Goal: Task Accomplishment & Management: Manage account settings

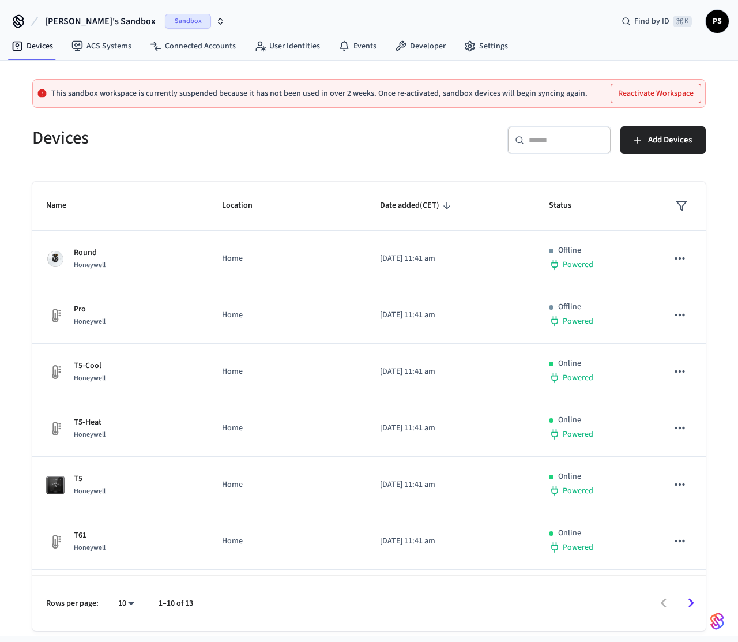
click at [295, 155] on div "Devices" at bounding box center [190, 137] width 344 height 51
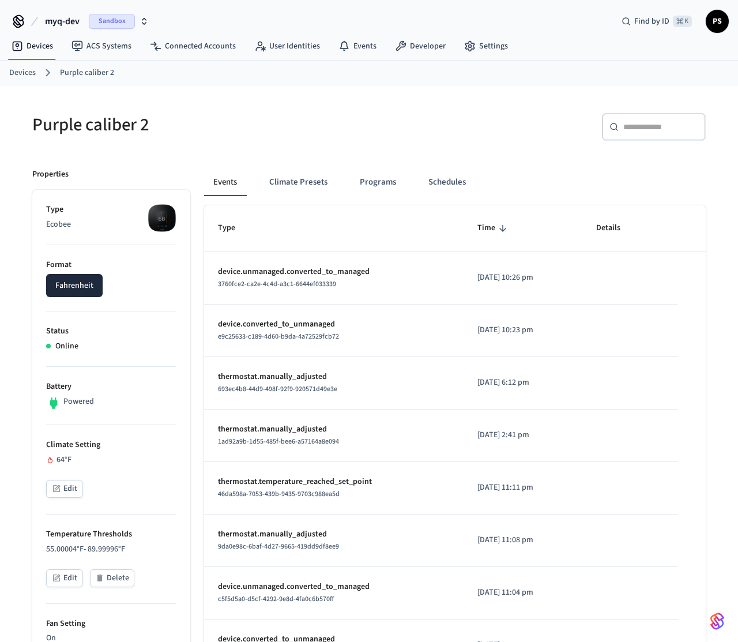
click at [70, 487] on button "Edit" at bounding box center [64, 489] width 37 height 18
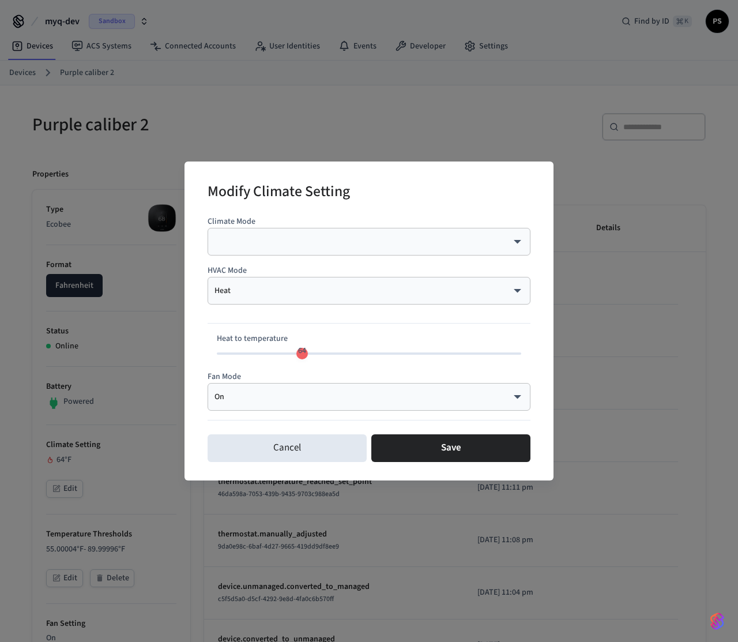
click at [321, 294] on body "myq-dev Sandbox Find by ID ⌘ K PS Devices ACS Systems Connected Accounts User I…" at bounding box center [369, 573] width 738 height 1147
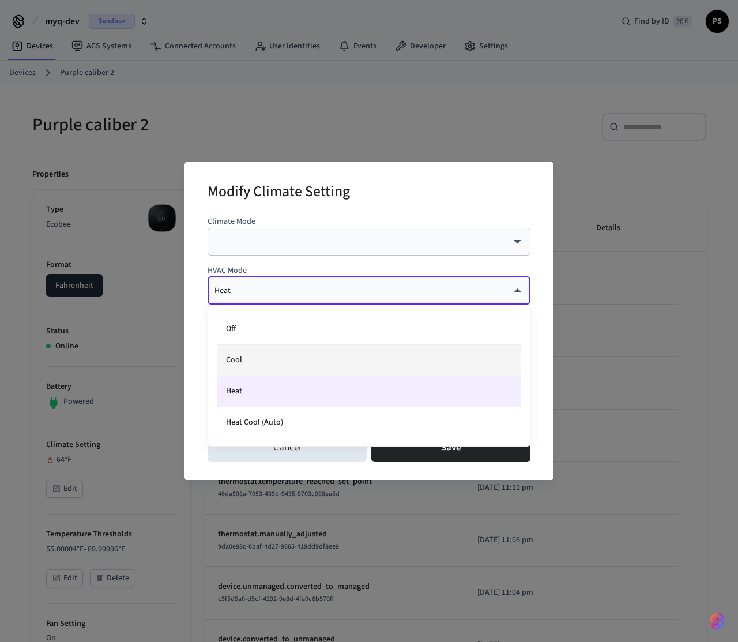
click at [286, 359] on li "Cool" at bounding box center [369, 360] width 304 height 31
type input "****"
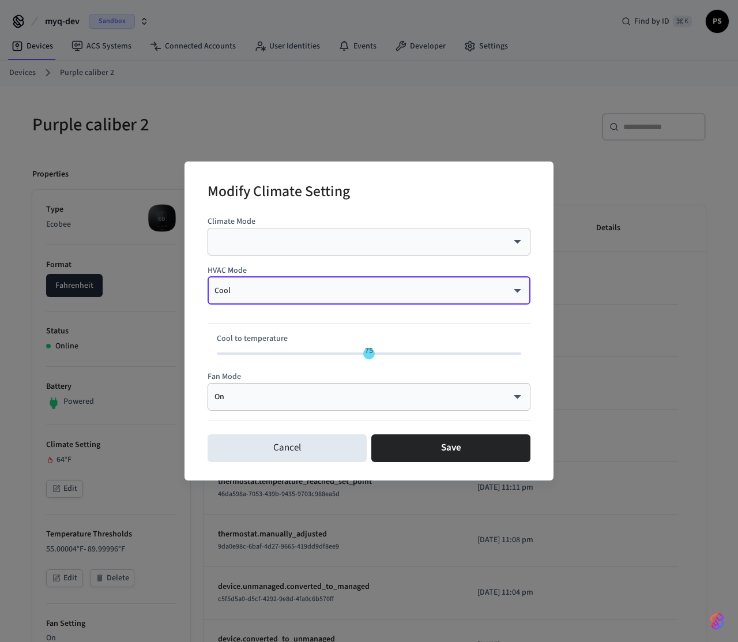
type input "**"
click at [352, 353] on span at bounding box center [369, 353] width 304 height 2
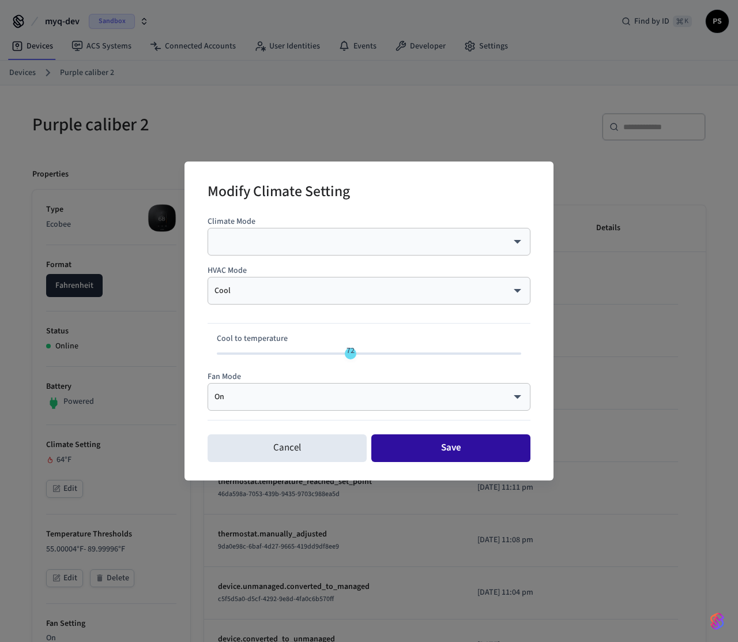
click at [404, 445] on button "Save" at bounding box center [450, 448] width 159 height 28
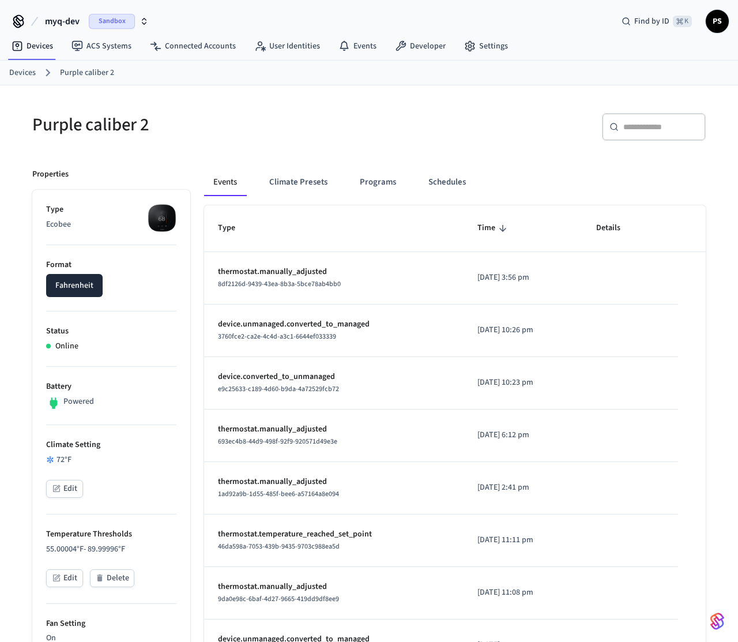
click at [265, 269] on p "thermostat.manually_adjusted" at bounding box center [334, 272] width 232 height 12
click at [187, 132] on h5 "Purple caliber 2" at bounding box center [197, 125] width 330 height 24
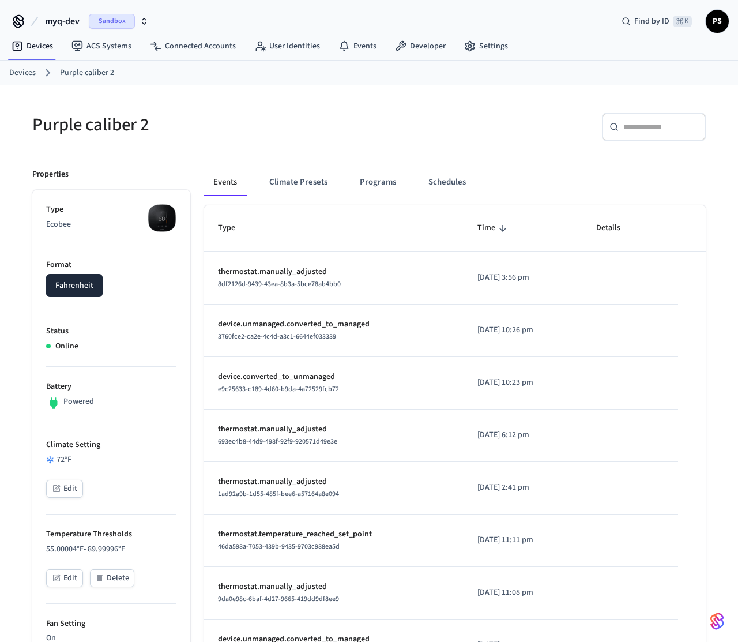
click at [77, 490] on button "Edit" at bounding box center [64, 489] width 37 height 18
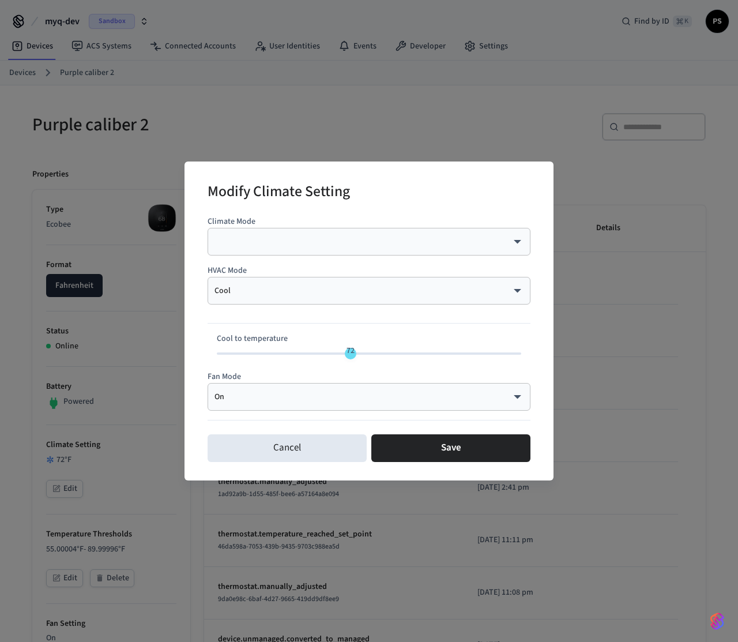
click at [323, 299] on div "Cool **** ​" at bounding box center [369, 291] width 323 height 28
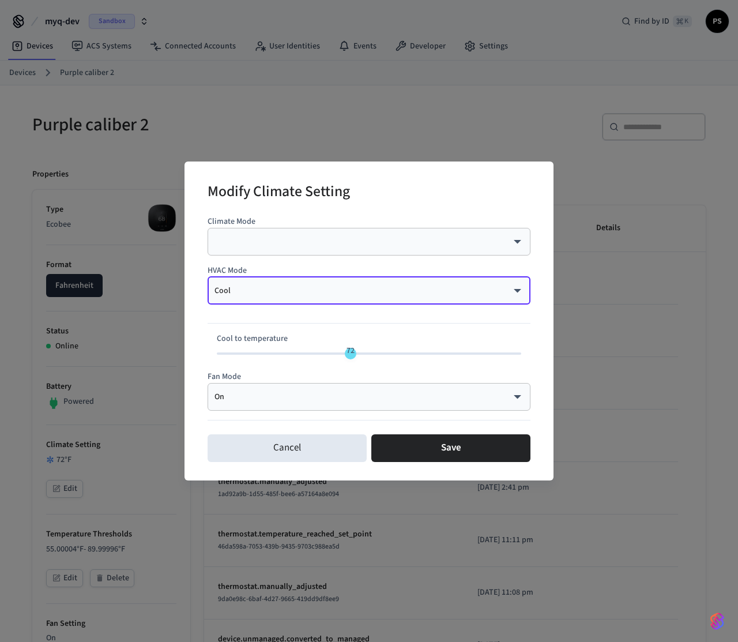
click at [335, 285] on body "myq-dev Sandbox Find by ID ⌘ K PS Devices ACS Systems Connected Accounts User I…" at bounding box center [369, 573] width 738 height 1147
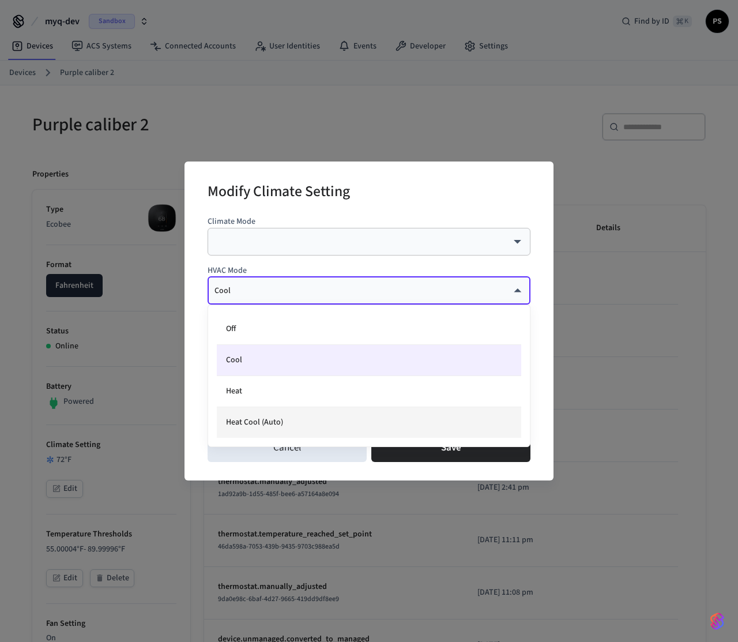
click at [265, 420] on li "Heat Cool (Auto)" at bounding box center [369, 422] width 304 height 31
type input "*********"
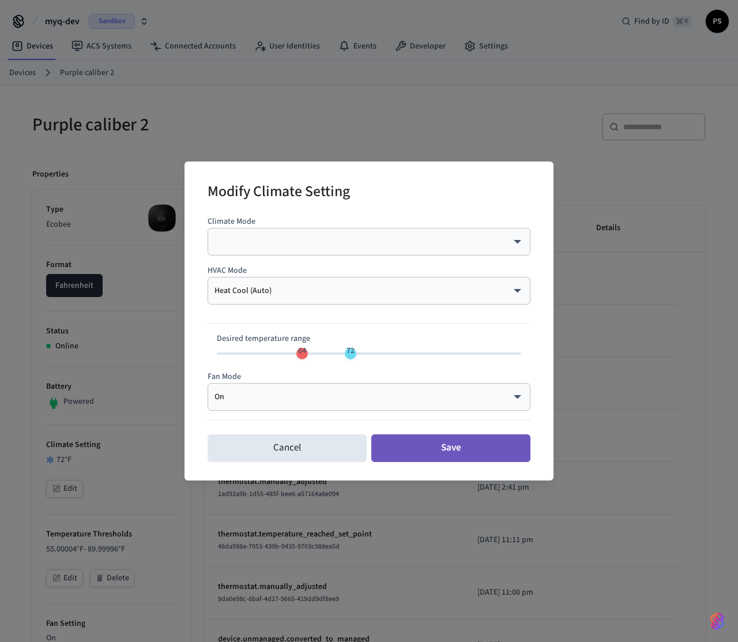
click at [452, 442] on button "Save" at bounding box center [450, 448] width 159 height 28
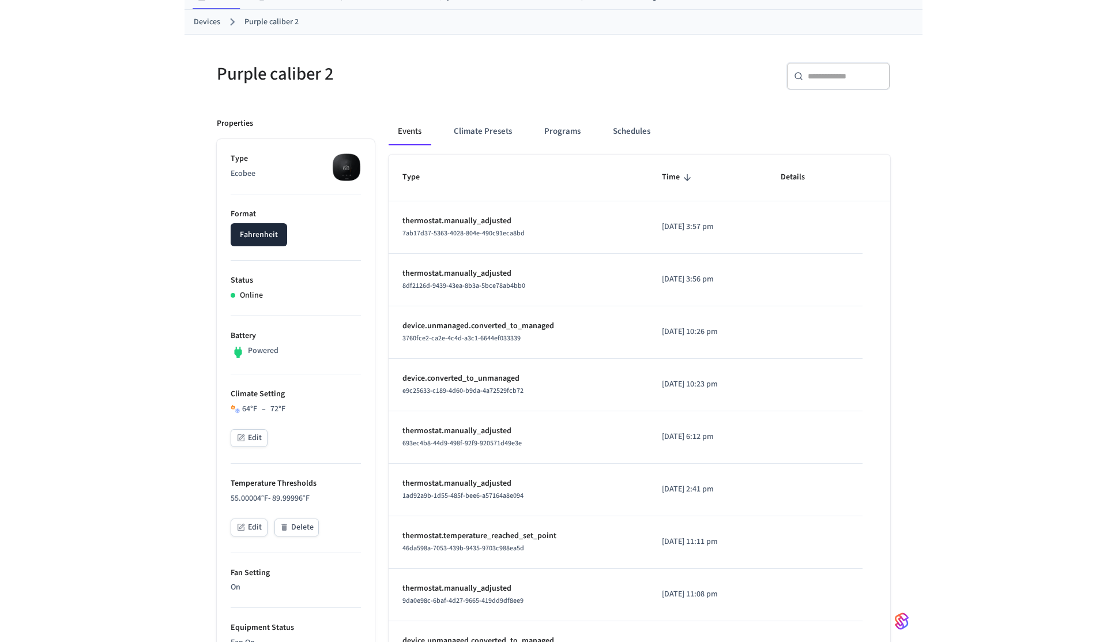
scroll to position [22, 0]
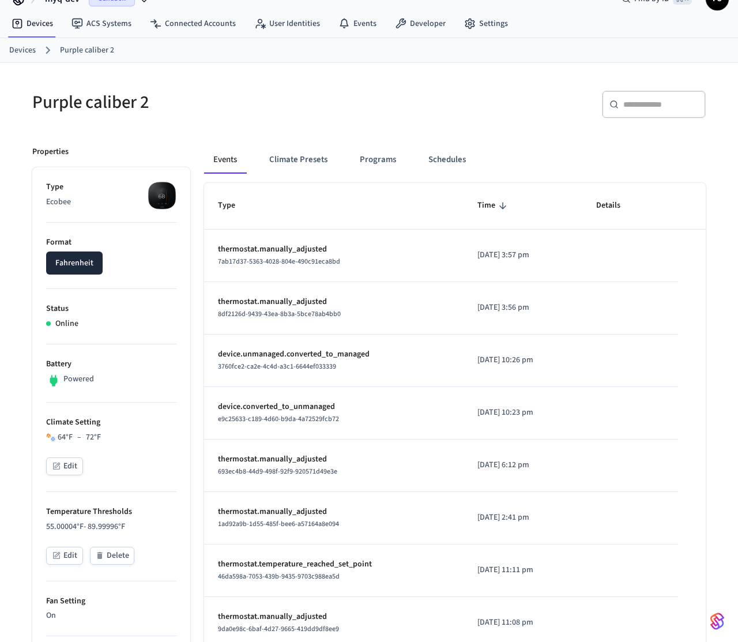
click at [291, 297] on p "thermostat.manually_adjusted" at bounding box center [334, 302] width 232 height 12
click at [285, 254] on p "thermostat.manually_adjusted" at bounding box center [334, 249] width 232 height 12
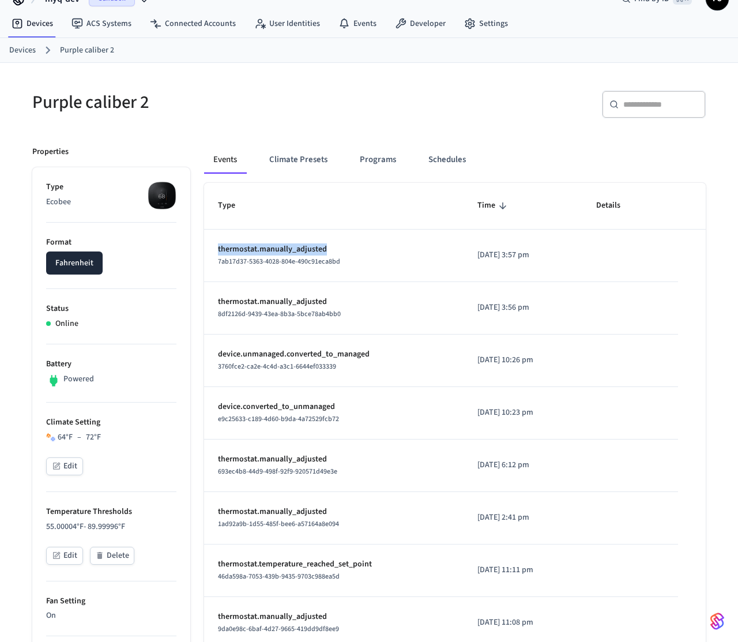
click at [269, 300] on p "thermostat.manually_adjusted" at bounding box center [334, 302] width 232 height 12
click at [388, 130] on div "Purple caliber 2 ​ ​ Properties Type Ecobee Format Fahrenheit Status Online Bat…" at bounding box center [369, 601] width 692 height 1048
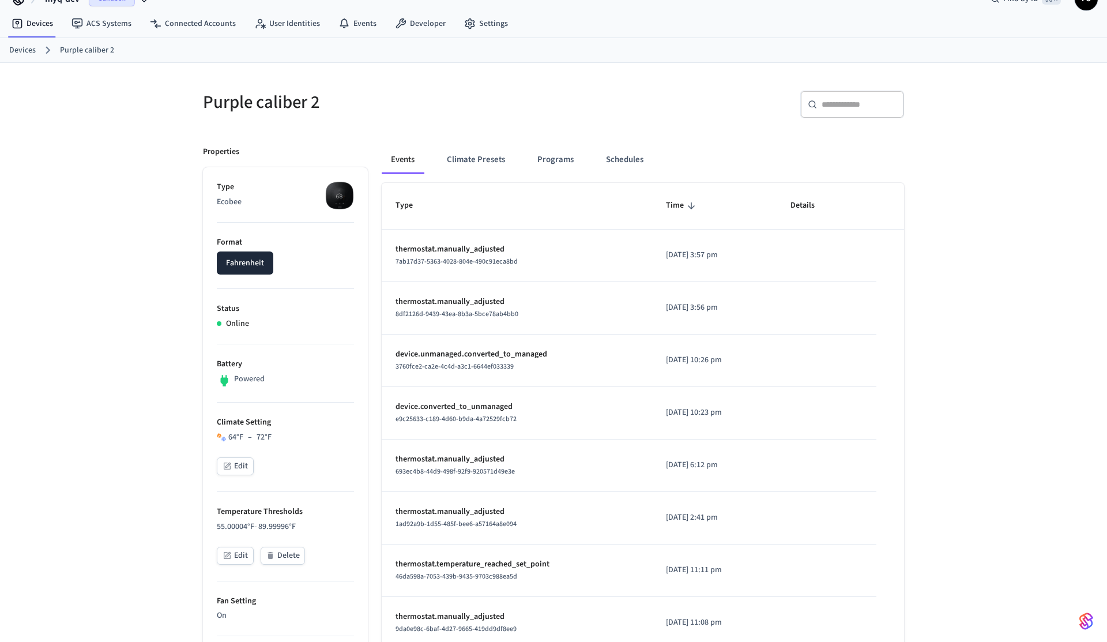
scroll to position [0, 0]
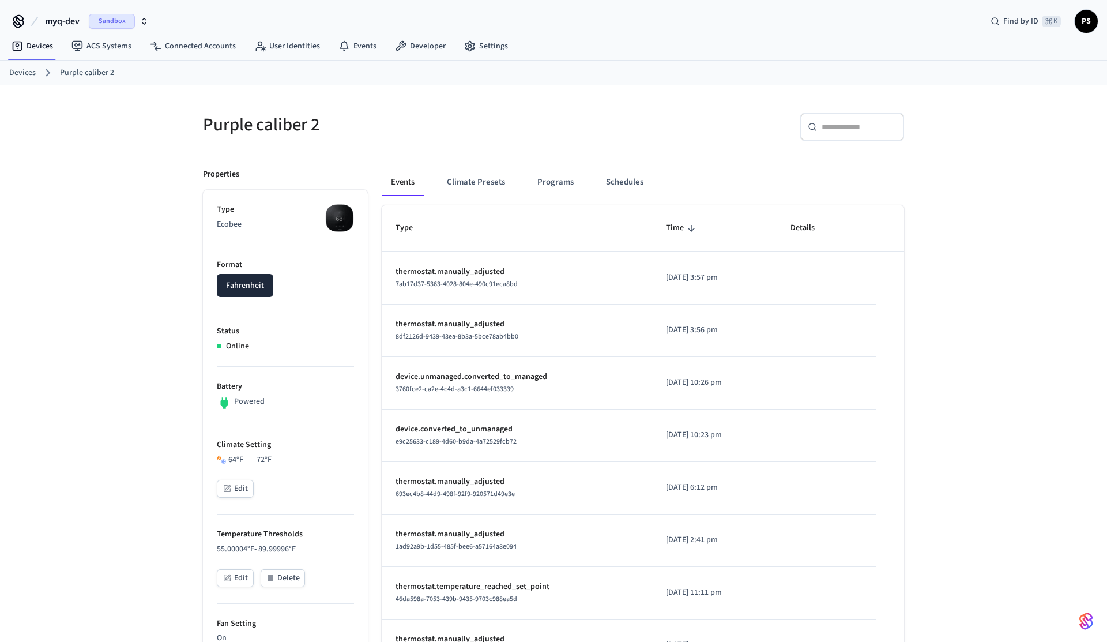
click at [224, 223] on p "Ecobee" at bounding box center [285, 225] width 137 height 12
click at [129, 203] on div "Purple caliber 2 ​ ​ Properties Type Ecobee Format Fahrenheit Status Online Bat…" at bounding box center [553, 610] width 1107 height 1050
click at [237, 227] on p "Ecobee" at bounding box center [285, 225] width 137 height 12
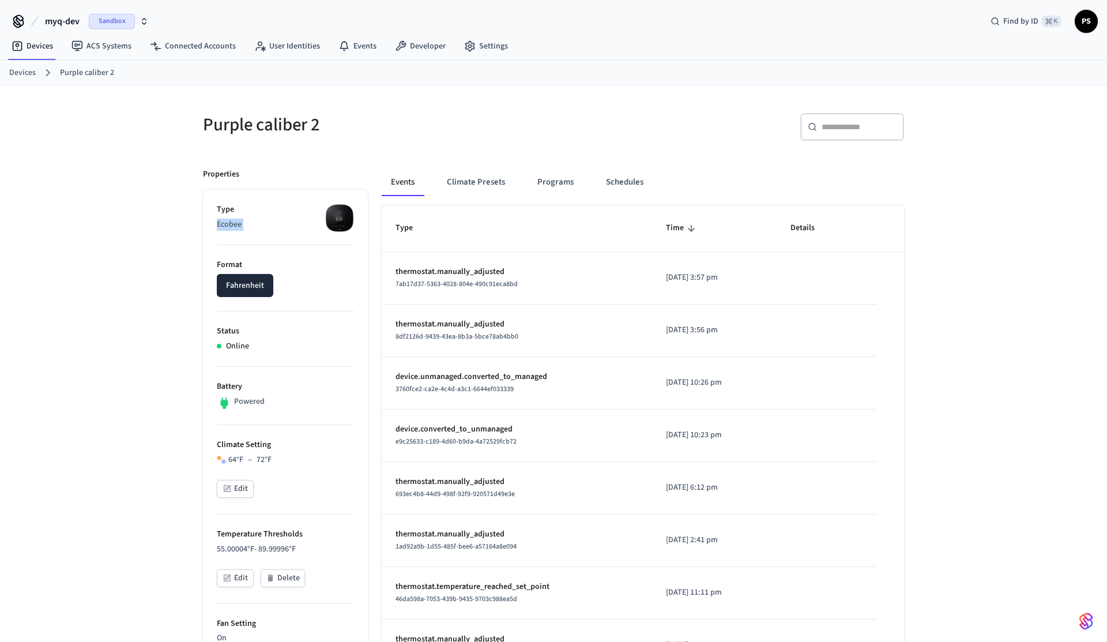
click at [237, 227] on p "Ecobee" at bounding box center [285, 225] width 137 height 12
click at [407, 149] on div "Purple caliber 2" at bounding box center [368, 124] width 358 height 51
click at [449, 180] on button "Climate Presets" at bounding box center [476, 182] width 77 height 28
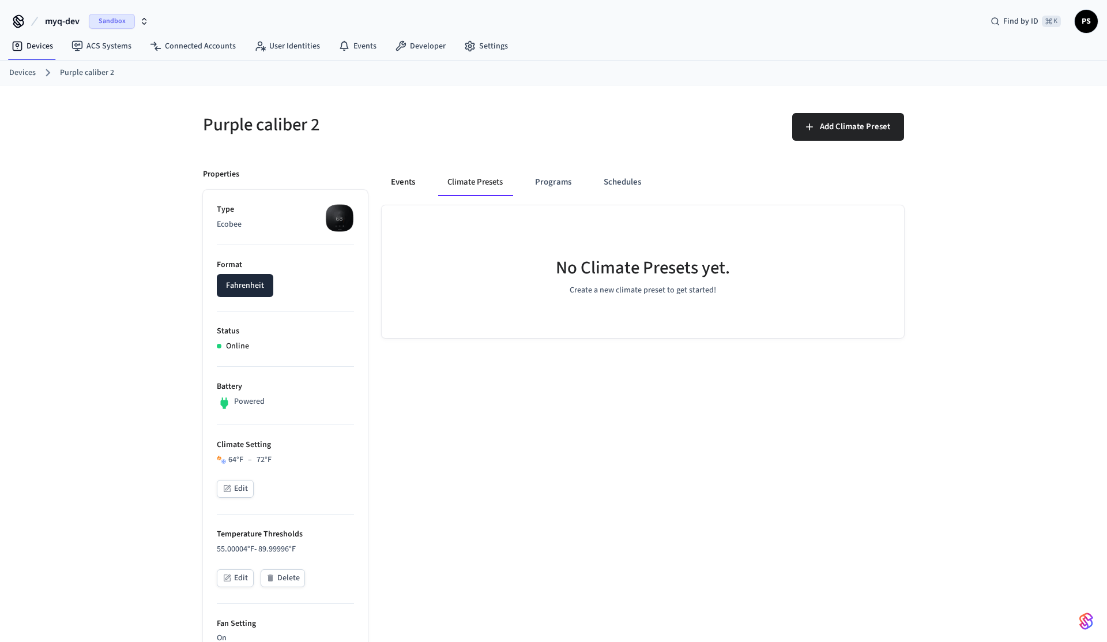
click at [413, 186] on button "Events" at bounding box center [403, 182] width 43 height 28
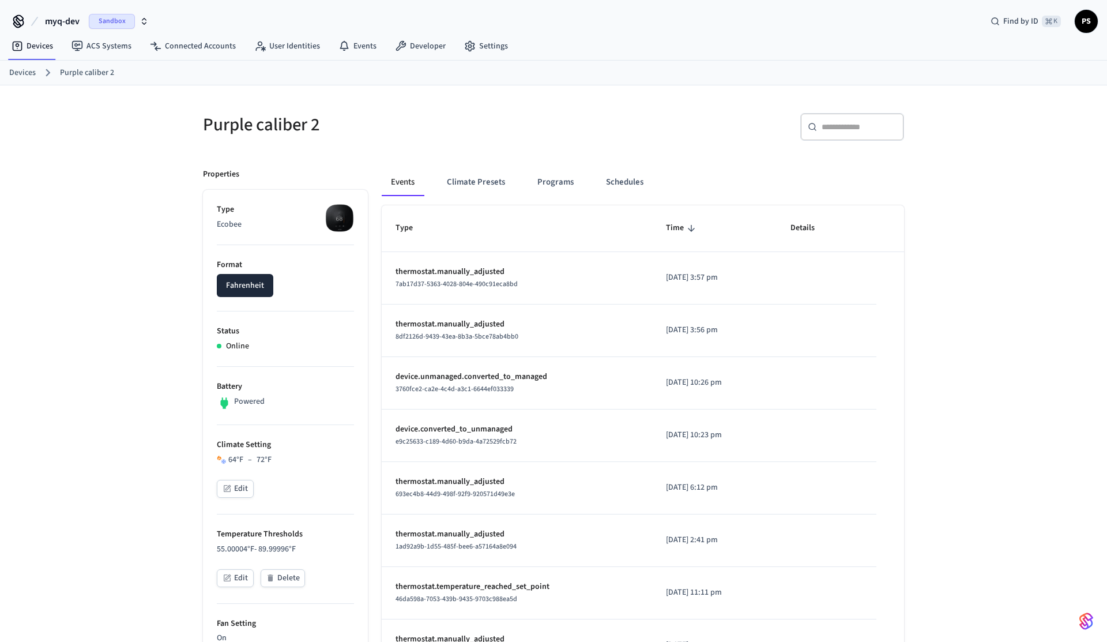
click at [469, 288] on span "7ab17d37-5363-4028-804e-490c91eca8bd" at bounding box center [457, 284] width 122 height 10
click at [478, 339] on span "8df2126d-9439-43ea-8b3a-5bce78ab4bb0" at bounding box center [457, 337] width 123 height 10
click at [470, 270] on p "thermostat.manually_adjusted" at bounding box center [517, 272] width 243 height 12
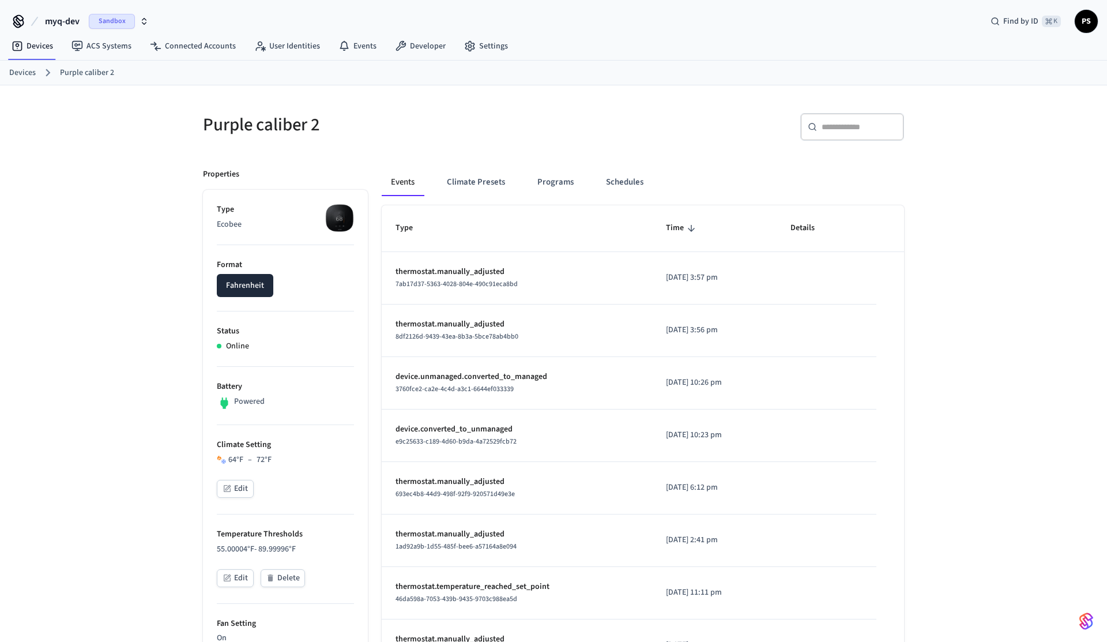
click at [470, 270] on p "thermostat.manually_adjusted" at bounding box center [517, 272] width 243 height 12
click at [465, 321] on p "thermostat.manually_adjusted" at bounding box center [517, 324] width 243 height 12
click at [251, 462] on span "–" at bounding box center [250, 460] width 4 height 12
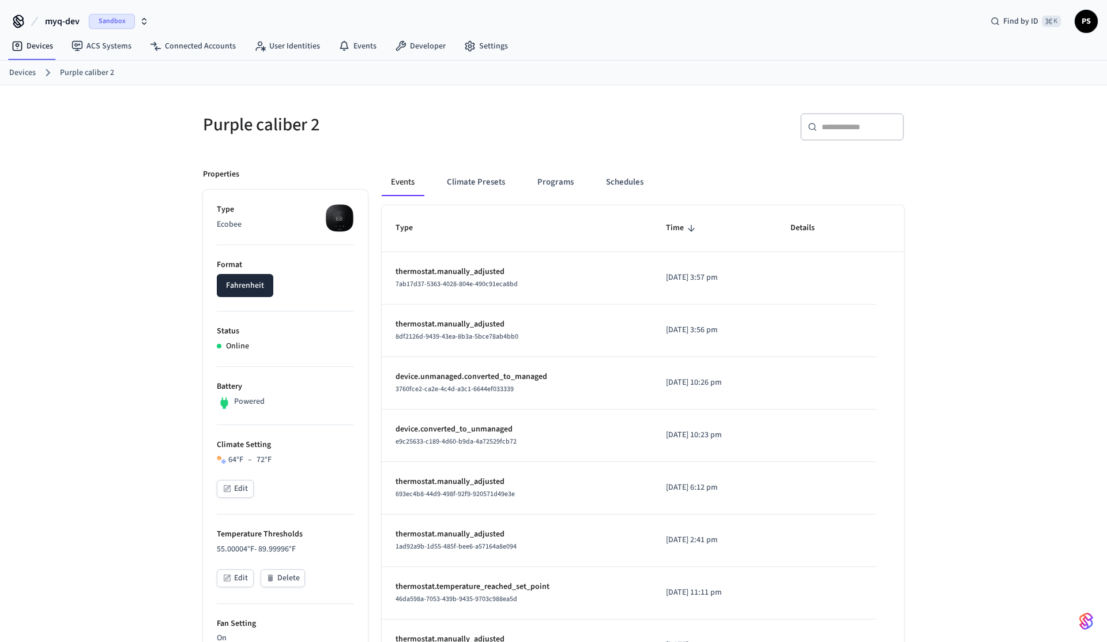
click at [190, 442] on div "Properties Type Ecobee Format Fahrenheit Status Online Battery Powered Climate …" at bounding box center [278, 645] width 179 height 980
click at [570, 104] on div "​ ​" at bounding box center [726, 124] width 358 height 51
click at [114, 136] on div "Purple caliber 2 ​ ​ Properties Type Ecobee Format Fahrenheit Status Online Bat…" at bounding box center [553, 610] width 1107 height 1050
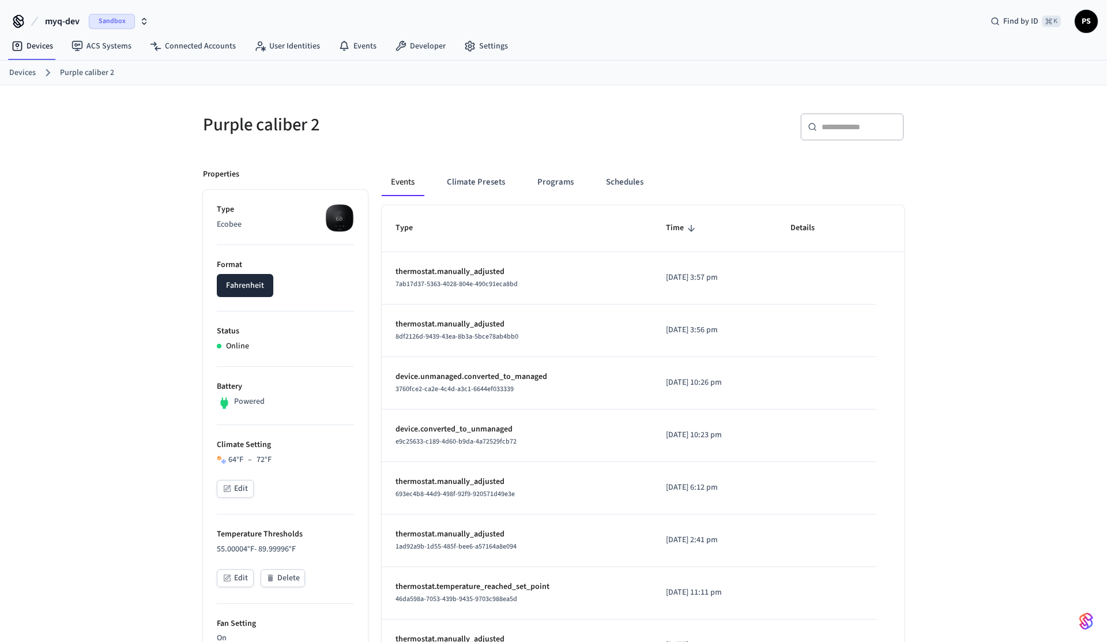
click at [168, 186] on div "Purple caliber 2 ​ ​ Properties Type Ecobee Format Fahrenheit Status Online Bat…" at bounding box center [553, 610] width 1107 height 1050
click at [210, 51] on link "Connected Accounts" at bounding box center [193, 46] width 104 height 21
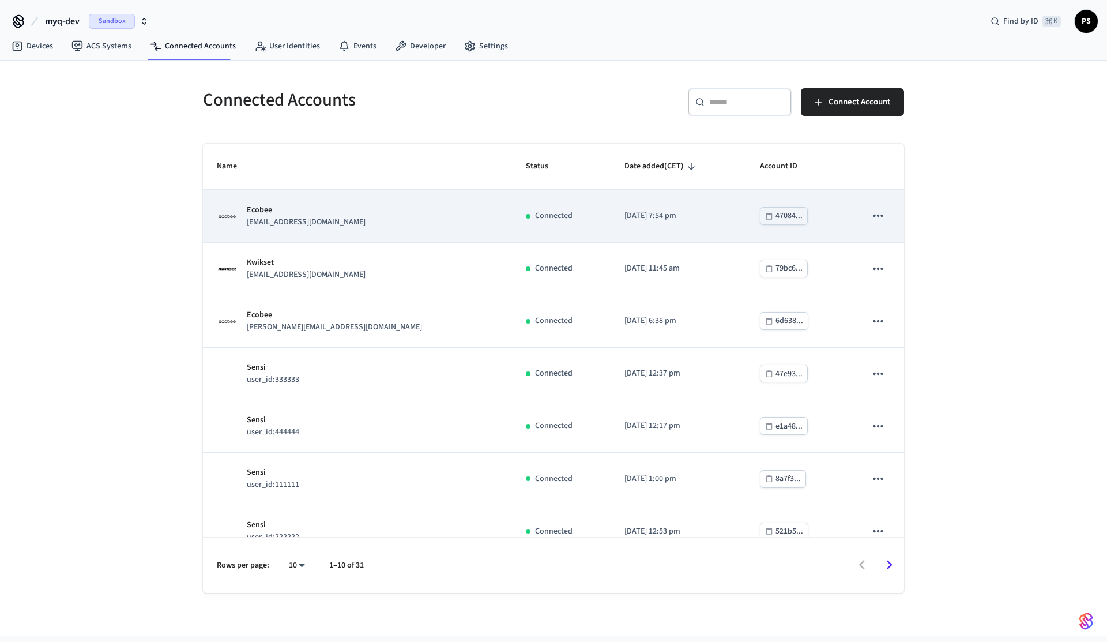
scroll to position [179, 0]
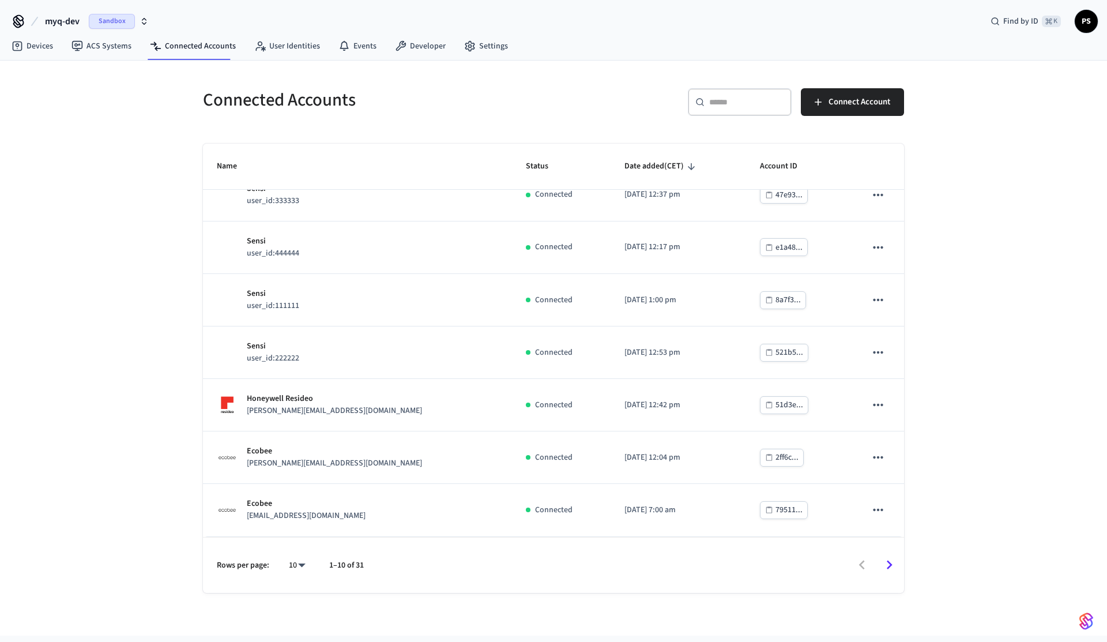
click at [712, 91] on div "​ ​" at bounding box center [740, 102] width 104 height 28
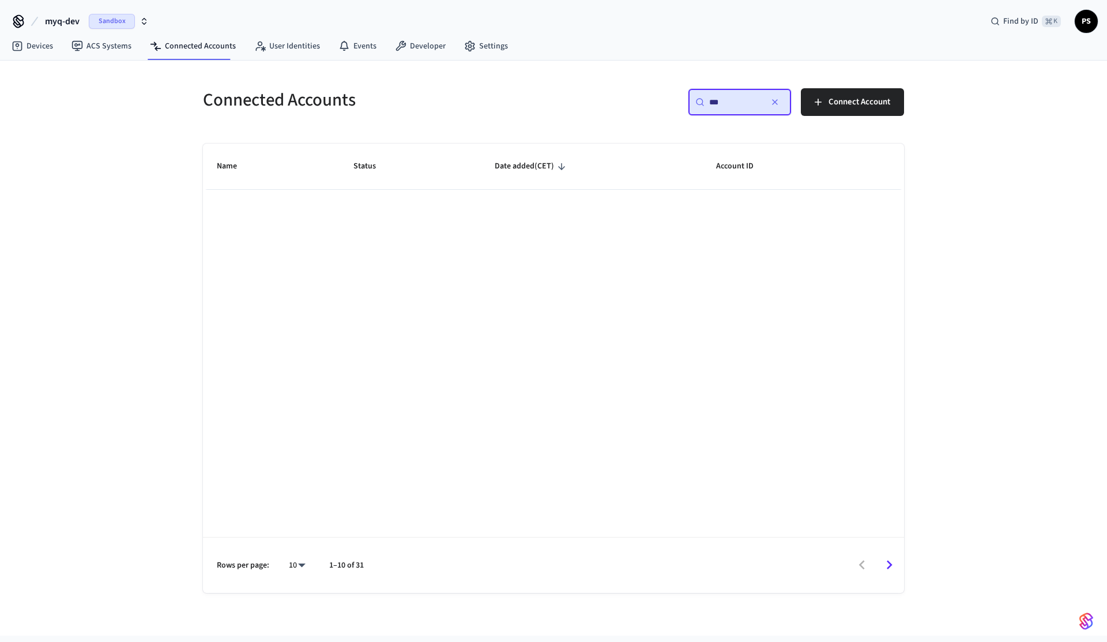
scroll to position [0, 0]
type input "**********"
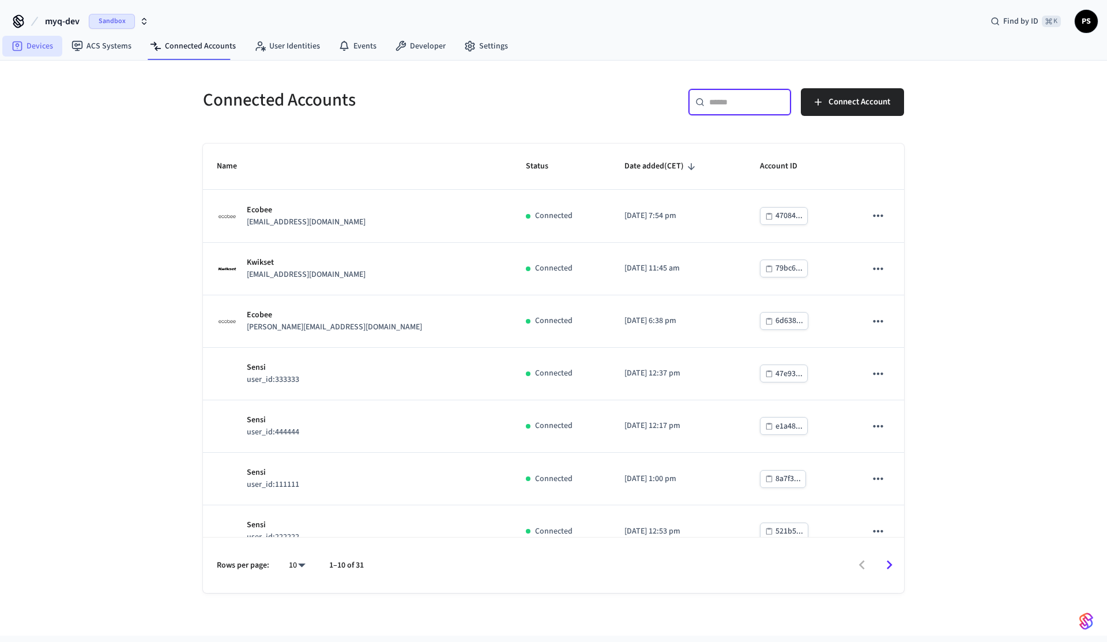
click at [42, 42] on link "Devices" at bounding box center [32, 46] width 60 height 21
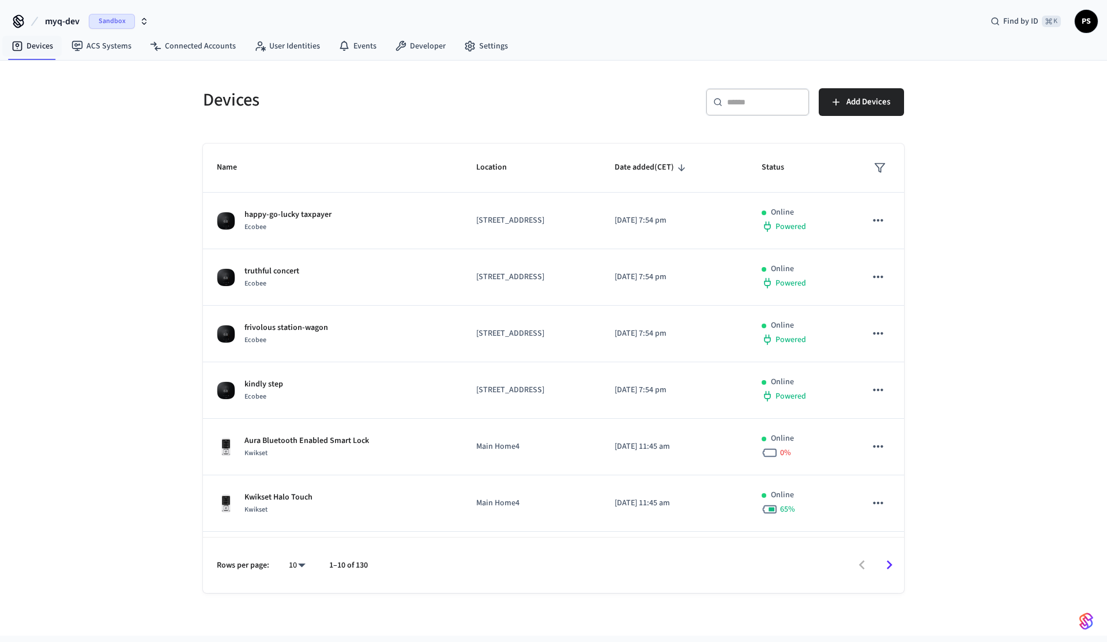
click at [168, 195] on div "Devices ​ ​ Add Devices Name Location Date added (CET) Status happy-go-lucky ta…" at bounding box center [553, 348] width 1107 height 575
click at [144, 187] on div "Devices ​ ​ Add Devices Name Location Date added (CET) Status happy-go-lucky ta…" at bounding box center [553, 348] width 1107 height 575
